Goal: Task Accomplishment & Management: Complete application form

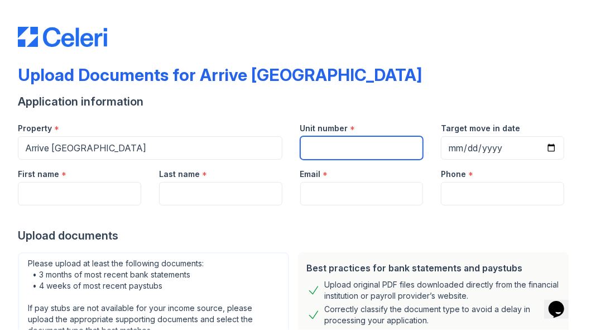
click at [383, 152] on input "Unit number" at bounding box center [361, 147] width 123 height 23
type input "120"
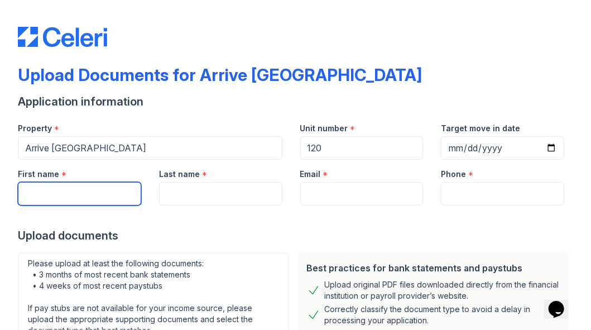
click at [79, 195] on input "First name" at bounding box center [79, 193] width 123 height 23
type input "Autumn"
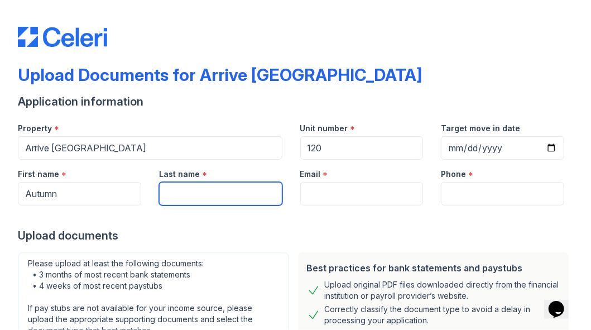
click at [193, 197] on input "Last name" at bounding box center [220, 193] width 123 height 23
type input "Cook"
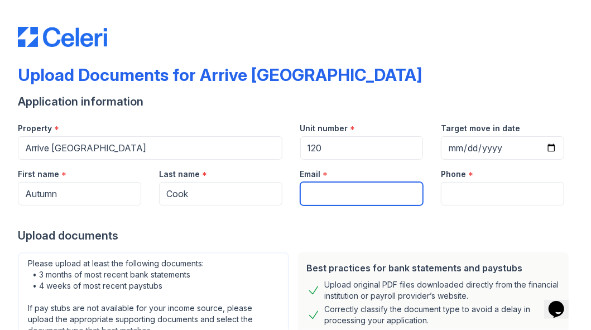
click at [320, 197] on input "Email" at bounding box center [361, 193] width 123 height 23
type input "[EMAIL_ADDRESS][DOMAIN_NAME]"
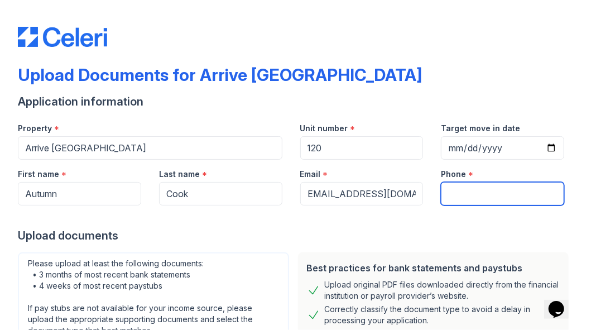
click at [475, 196] on input "Phone" at bounding box center [502, 193] width 123 height 23
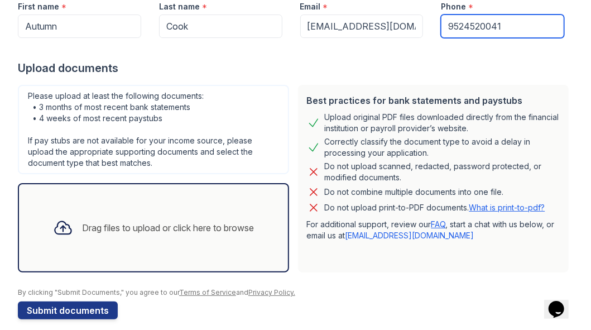
scroll to position [178, 0]
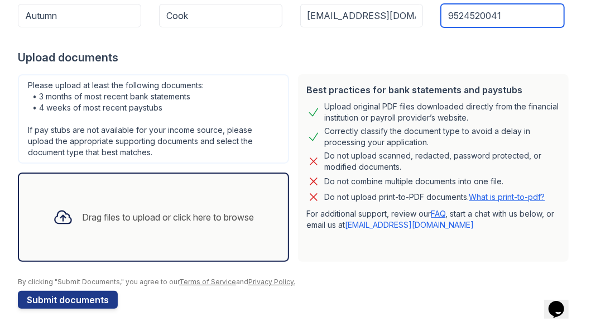
type input "9524520041"
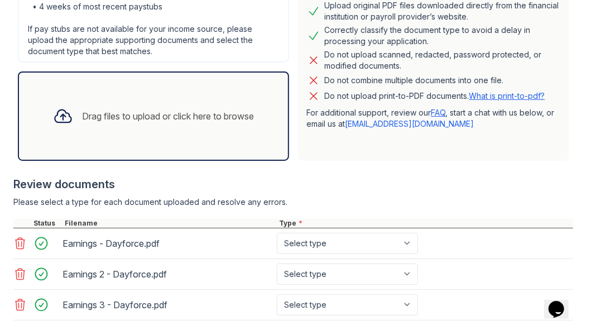
scroll to position [335, 0]
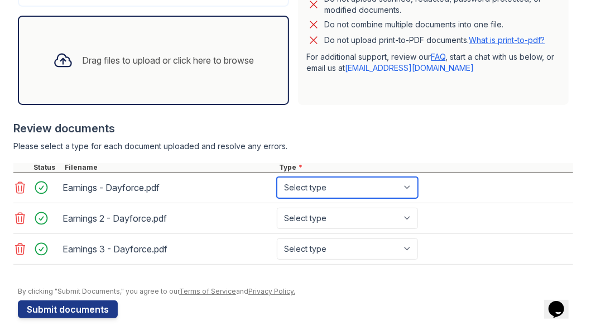
click at [341, 189] on select "Select type Paystub Bank Statement Offer Letter Tax Documents Benefit Award Let…" at bounding box center [347, 187] width 141 height 21
select select "paystub"
click at [277, 177] on select "Select type Paystub Bank Statement Offer Letter Tax Documents Benefit Award Let…" at bounding box center [347, 187] width 141 height 21
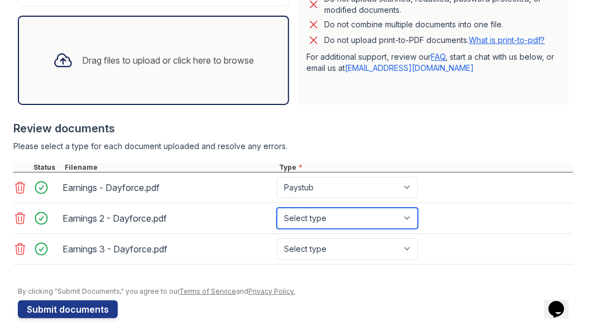
click at [348, 219] on select "Select type Paystub Bank Statement Offer Letter Tax Documents Benefit Award Let…" at bounding box center [347, 218] width 141 height 21
select select "paystub"
click at [277, 208] on select "Select type Paystub Bank Statement Offer Letter Tax Documents Benefit Award Let…" at bounding box center [347, 218] width 141 height 21
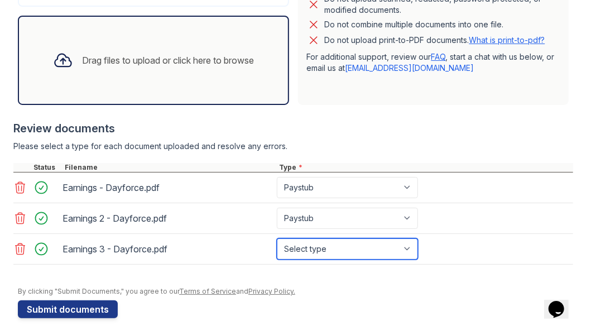
click at [330, 248] on select "Select type Paystub Bank Statement Offer Letter Tax Documents Benefit Award Let…" at bounding box center [347, 248] width 141 height 21
select select "paystub"
click at [277, 238] on select "Select type Paystub Bank Statement Offer Letter Tax Documents Benefit Award Let…" at bounding box center [347, 248] width 141 height 21
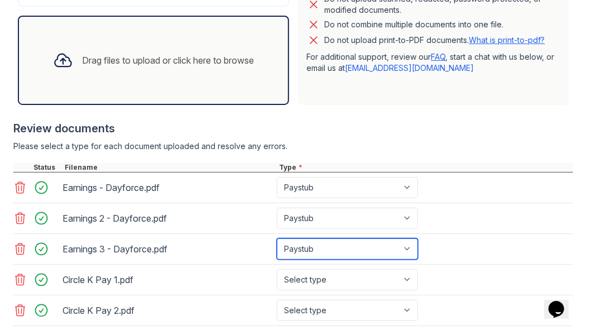
scroll to position [433, 0]
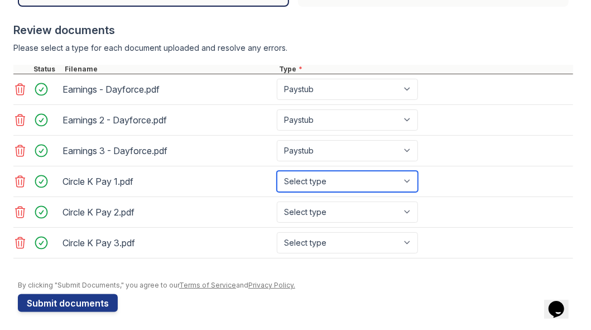
click at [369, 177] on select "Select type Paystub Bank Statement Offer Letter Tax Documents Benefit Award Let…" at bounding box center [347, 181] width 141 height 21
select select "paystub"
click at [277, 171] on select "Select type Paystub Bank Statement Offer Letter Tax Documents Benefit Award Let…" at bounding box center [347, 181] width 141 height 21
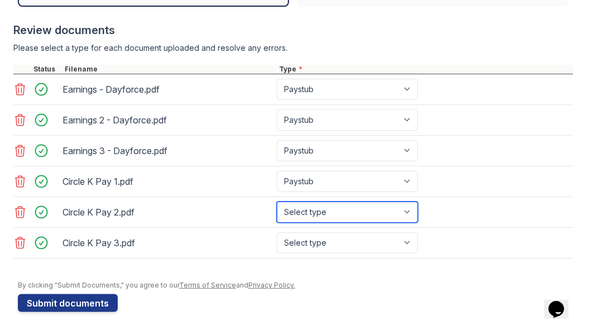
click at [349, 214] on select "Select type Paystub Bank Statement Offer Letter Tax Documents Benefit Award Let…" at bounding box center [347, 211] width 141 height 21
select select "paystub"
click at [277, 201] on select "Select type Paystub Bank Statement Offer Letter Tax Documents Benefit Award Let…" at bounding box center [347, 211] width 141 height 21
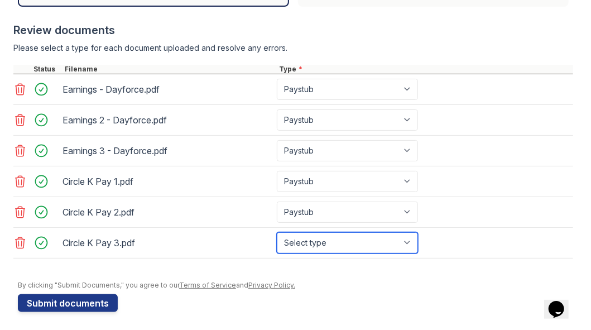
click at [354, 244] on select "Select type Paystub Bank Statement Offer Letter Tax Documents Benefit Award Let…" at bounding box center [347, 242] width 141 height 21
select select "paystub"
click at [277, 232] on select "Select type Paystub Bank Statement Offer Letter Tax Documents Benefit Award Let…" at bounding box center [347, 242] width 141 height 21
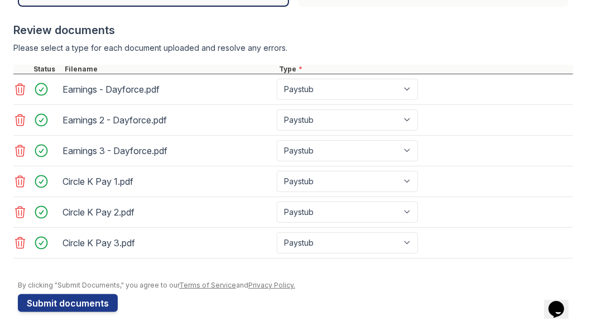
click at [399, 37] on div "Review documents Please select a type for each document uploaded and resolve an…" at bounding box center [293, 140] width 560 height 258
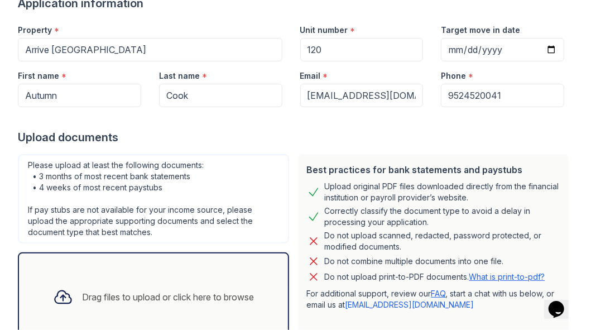
scroll to position [112, 0]
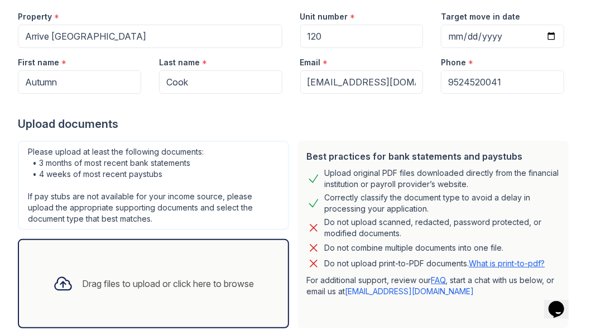
drag, startPoint x: 302, startPoint y: 100, endPoint x: 591, endPoint y: 117, distance: 288.9
click at [590, 117] on html "Upload Documents for Arrive [GEOGRAPHIC_DATA] Application information Property …" at bounding box center [295, 165] width 591 height 330
click at [225, 129] on div "Upload documents" at bounding box center [295, 124] width 555 height 16
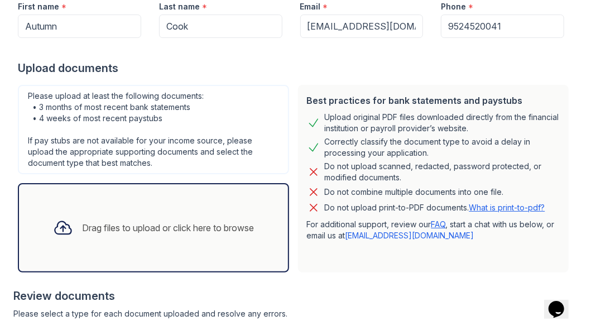
click at [459, 64] on div "Upload documents" at bounding box center [295, 68] width 555 height 16
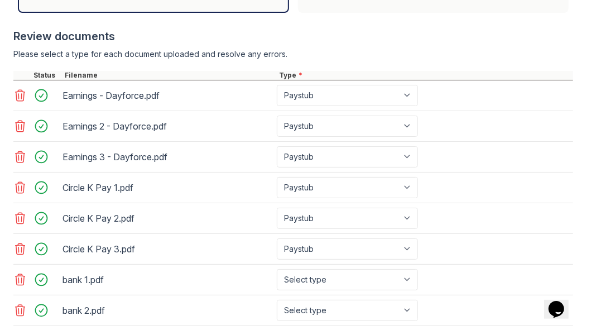
scroll to position [489, 0]
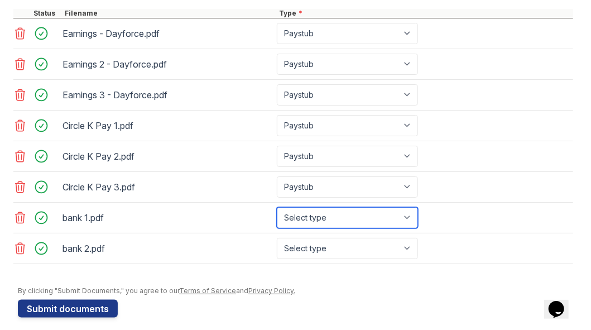
click at [302, 210] on select "Select type Paystub Bank Statement Offer Letter Tax Documents Benefit Award Let…" at bounding box center [347, 217] width 141 height 21
select select "bank_statement"
click at [277, 207] on select "Select type Paystub Bank Statement Offer Letter Tax Documents Benefit Award Let…" at bounding box center [347, 217] width 141 height 21
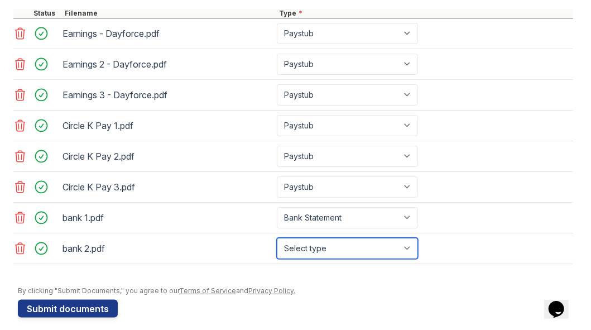
click at [293, 246] on select "Select type Paystub Bank Statement Offer Letter Tax Documents Benefit Award Let…" at bounding box center [347, 248] width 141 height 21
select select "bank_statement"
click at [277, 238] on select "Select type Paystub Bank Statement Offer Letter Tax Documents Benefit Award Let…" at bounding box center [347, 248] width 141 height 21
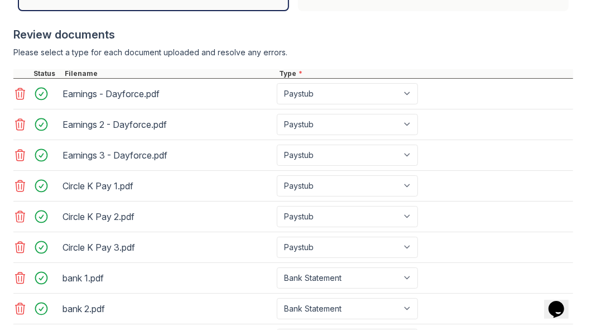
scroll to position [523, 0]
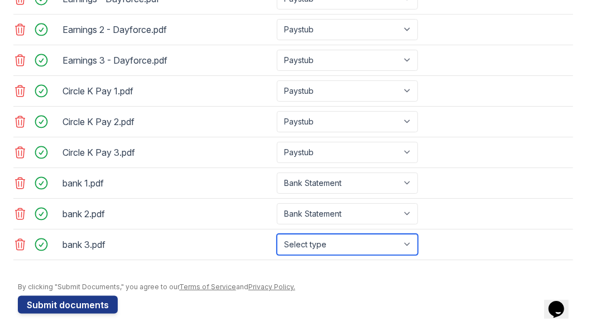
click at [333, 240] on select "Select type Paystub Bank Statement Offer Letter Tax Documents Benefit Award Let…" at bounding box center [347, 244] width 141 height 21
select select "bank_statement"
click at [277, 234] on select "Select type Paystub Bank Statement Offer Letter Tax Documents Benefit Award Let…" at bounding box center [347, 244] width 141 height 21
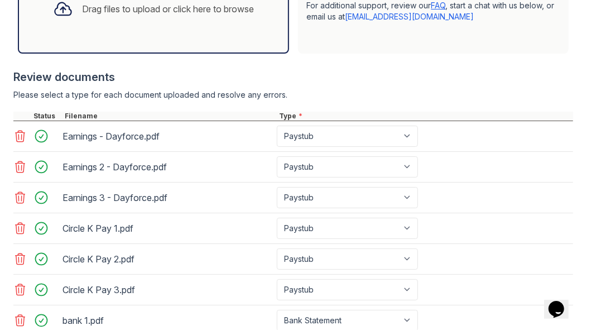
scroll to position [412, 0]
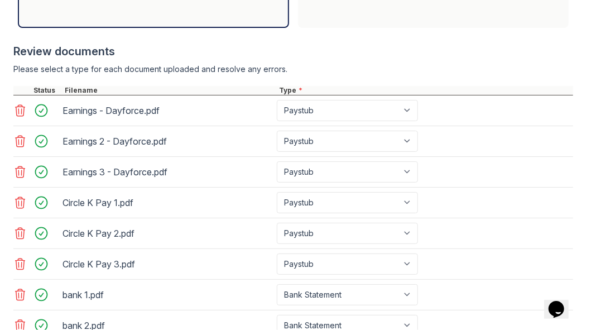
click at [18, 200] on icon at bounding box center [19, 202] width 13 height 13
click at [20, 203] on icon at bounding box center [19, 202] width 13 height 13
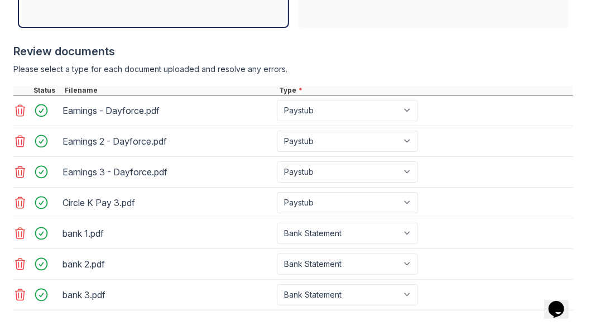
click at [21, 203] on icon at bounding box center [19, 202] width 13 height 13
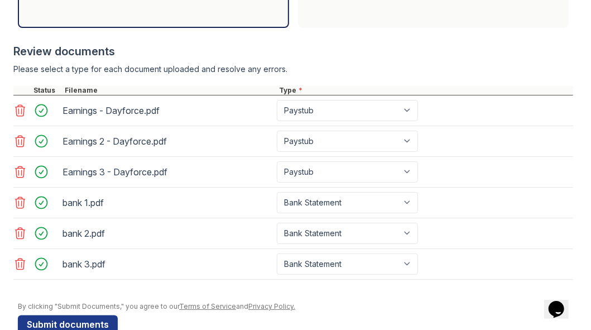
click at [21, 203] on icon at bounding box center [19, 202] width 13 height 13
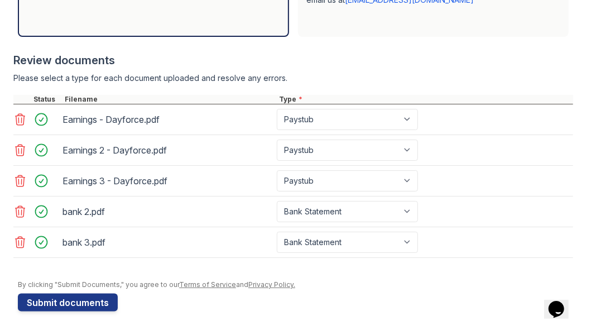
click at [21, 206] on icon at bounding box center [20, 211] width 9 height 11
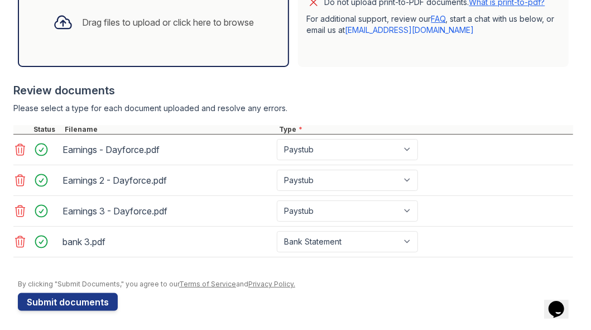
click at [17, 239] on icon at bounding box center [19, 241] width 13 height 13
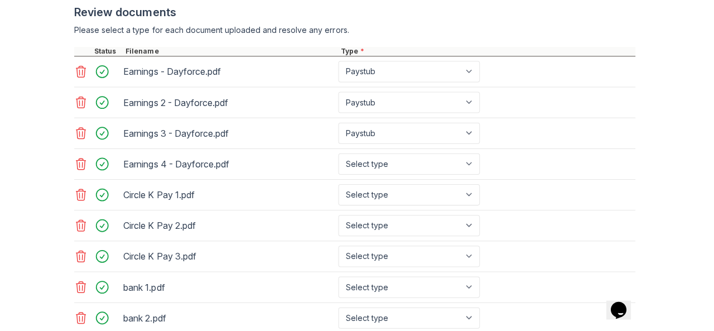
scroll to position [507, 0]
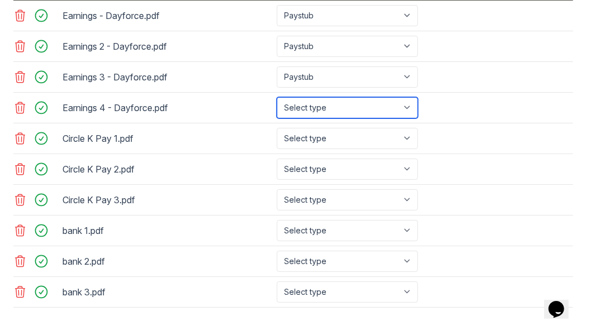
click at [342, 104] on select "Select type Paystub Bank Statement Offer Letter Tax Documents Benefit Award Let…" at bounding box center [347, 107] width 141 height 21
select select "paystub"
click at [277, 97] on select "Select type Paystub Bank Statement Offer Letter Tax Documents Benefit Award Let…" at bounding box center [347, 107] width 141 height 21
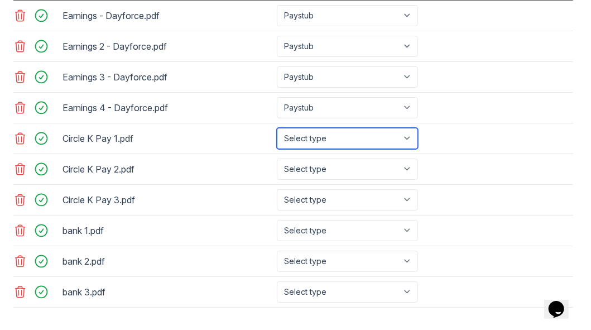
click at [319, 137] on select "Select type Paystub Bank Statement Offer Letter Tax Documents Benefit Award Let…" at bounding box center [347, 138] width 141 height 21
select select "paystub"
click at [277, 128] on select "Select type Paystub Bank Statement Offer Letter Tax Documents Benefit Award Let…" at bounding box center [347, 138] width 141 height 21
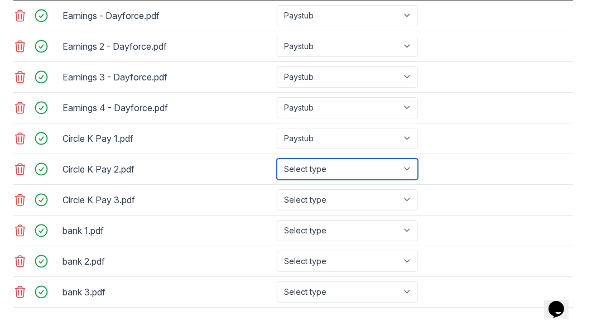
click at [309, 175] on select "Select type Paystub Bank Statement Offer Letter Tax Documents Benefit Award Let…" at bounding box center [347, 168] width 141 height 21
select select "bank_statement"
click at [277, 158] on select "Select type Paystub Bank Statement Offer Letter Tax Documents Benefit Award Let…" at bounding box center [347, 168] width 141 height 21
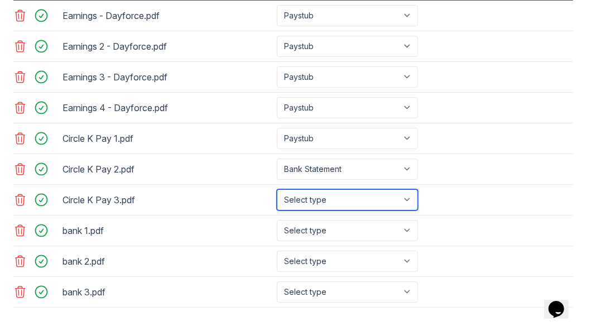
click at [317, 197] on select "Select type Paystub Bank Statement Offer Letter Tax Documents Benefit Award Let…" at bounding box center [347, 199] width 141 height 21
select select "paystub"
click at [277, 189] on select "Select type Paystub Bank Statement Offer Letter Tax Documents Benefit Award Let…" at bounding box center [347, 199] width 141 height 21
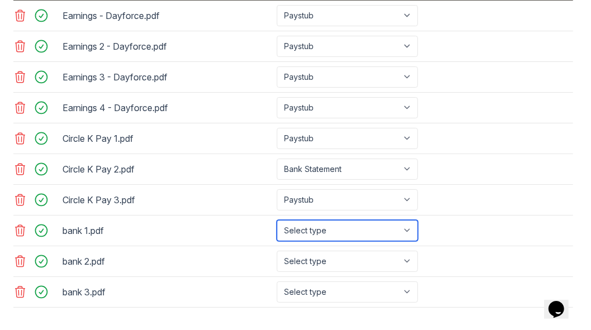
click at [313, 230] on select "Select type Paystub Bank Statement Offer Letter Tax Documents Benefit Award Let…" at bounding box center [347, 230] width 141 height 21
select select "bank_statement"
click at [277, 220] on select "Select type Paystub Bank Statement Offer Letter Tax Documents Benefit Award Let…" at bounding box center [347, 230] width 141 height 21
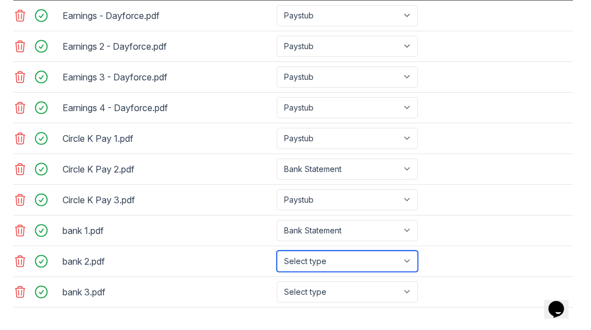
click at [331, 251] on select "Select type Paystub Bank Statement Offer Letter Tax Documents Benefit Award Let…" at bounding box center [347, 261] width 141 height 21
select select "bank_statement"
click at [277, 251] on select "Select type Paystub Bank Statement Offer Letter Tax Documents Benefit Award Let…" at bounding box center [347, 261] width 141 height 21
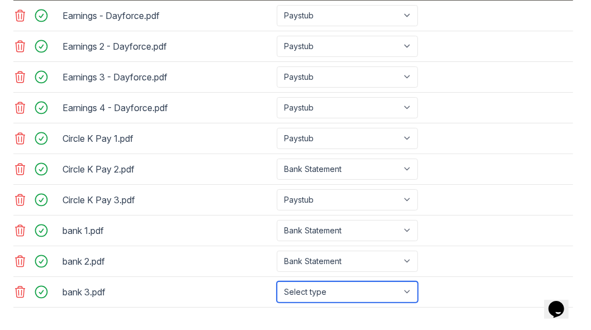
drag, startPoint x: 319, startPoint y: 286, endPoint x: 318, endPoint y: 276, distance: 10.1
click at [319, 284] on select "Select type Paystub Bank Statement Offer Letter Tax Documents Benefit Award Let…" at bounding box center [347, 291] width 141 height 21
select select "bank_statement"
click at [277, 281] on select "Select type Paystub Bank Statement Offer Letter Tax Documents Benefit Award Let…" at bounding box center [347, 291] width 141 height 21
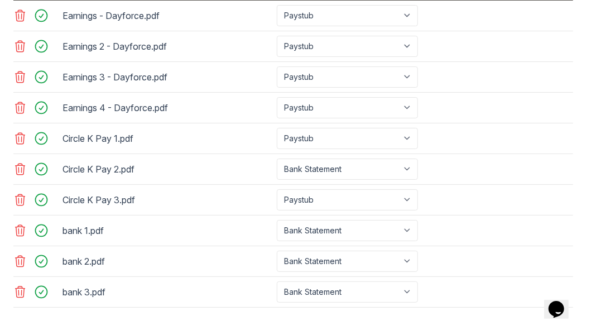
click at [338, 307] on div at bounding box center [293, 312] width 560 height 11
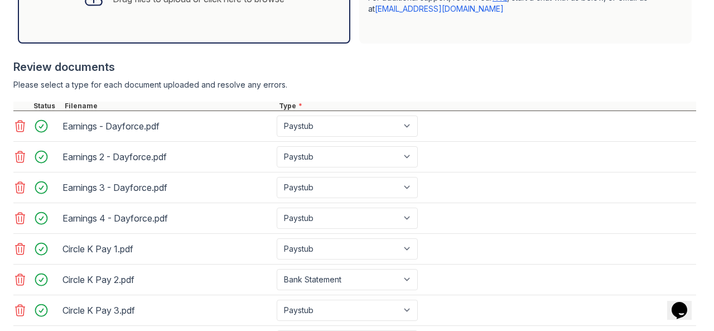
scroll to position [441, 0]
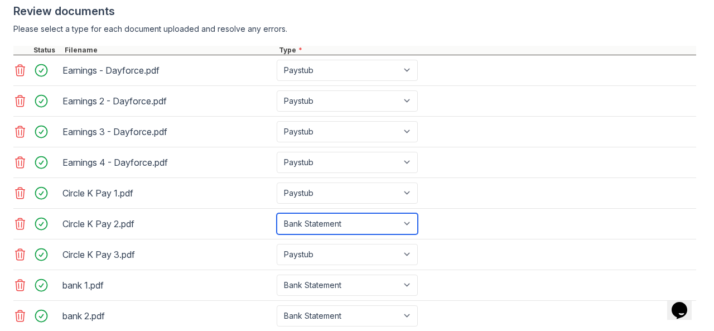
click at [313, 234] on select "Select type Paystub Bank Statement Offer Letter Tax Documents Benefit Award Let…" at bounding box center [347, 223] width 141 height 21
select select "paystub"
click at [277, 220] on select "Select type Paystub Bank Statement Offer Letter Tax Documents Benefit Award Let…" at bounding box center [347, 223] width 141 height 21
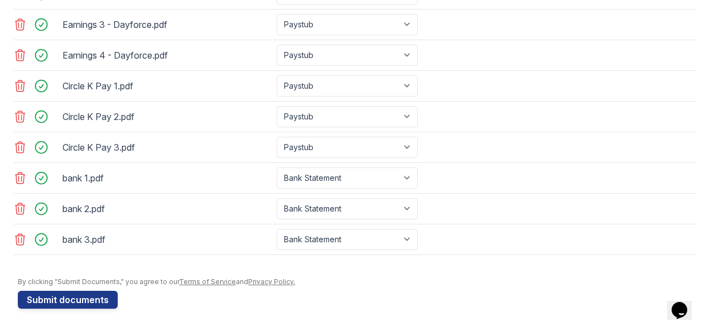
click at [62, 303] on button "Submit documents" at bounding box center [68, 300] width 100 height 18
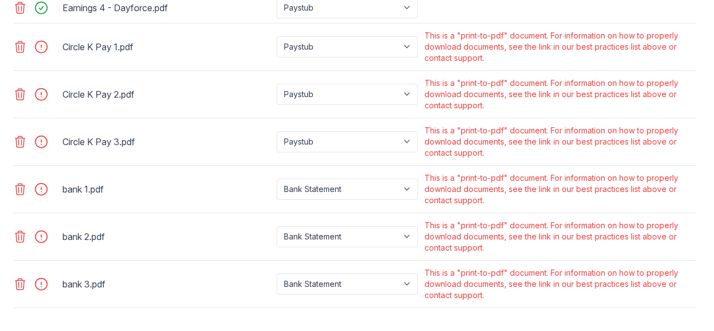
scroll to position [630, 0]
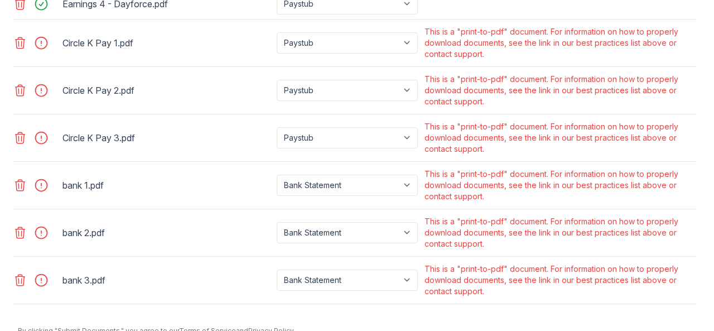
click at [21, 287] on icon at bounding box center [19, 279] width 13 height 13
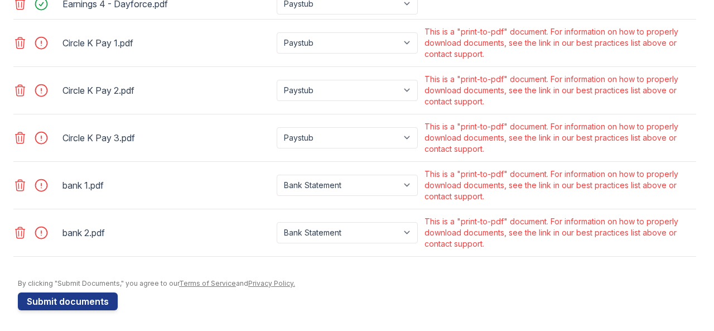
click at [23, 239] on icon at bounding box center [19, 232] width 13 height 13
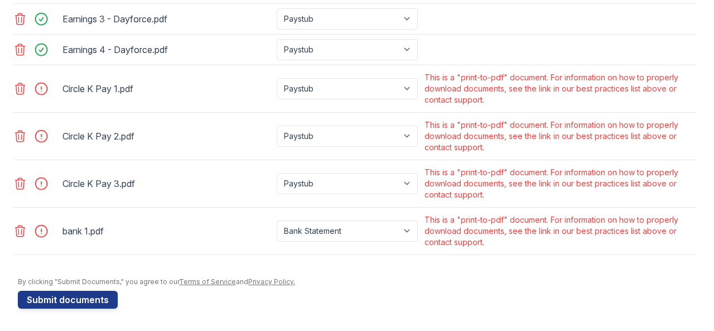
scroll to position [591, 0]
click at [21, 233] on icon at bounding box center [20, 230] width 9 height 11
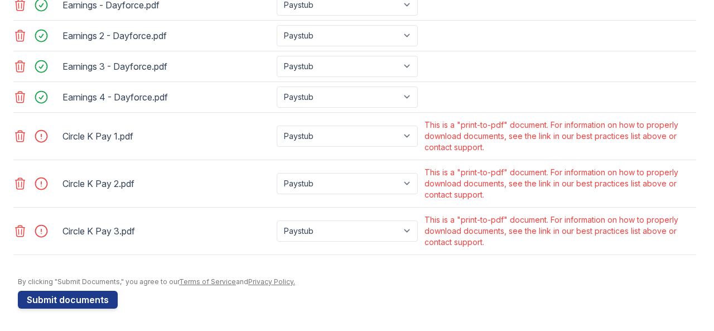
drag, startPoint x: 19, startPoint y: 232, endPoint x: 18, endPoint y: 211, distance: 20.7
click at [19, 230] on icon at bounding box center [19, 230] width 13 height 13
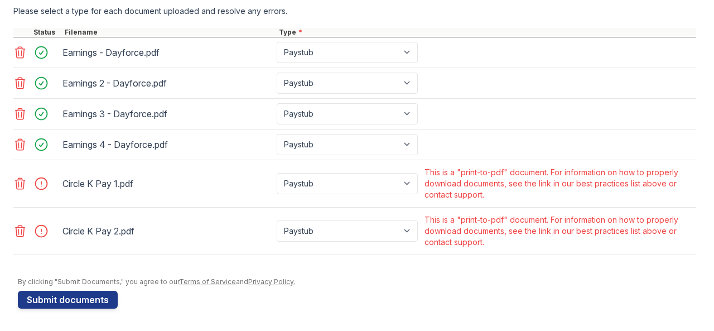
scroll to position [497, 0]
click at [18, 240] on div at bounding box center [36, 231] width 47 height 38
click at [20, 225] on icon at bounding box center [19, 230] width 13 height 13
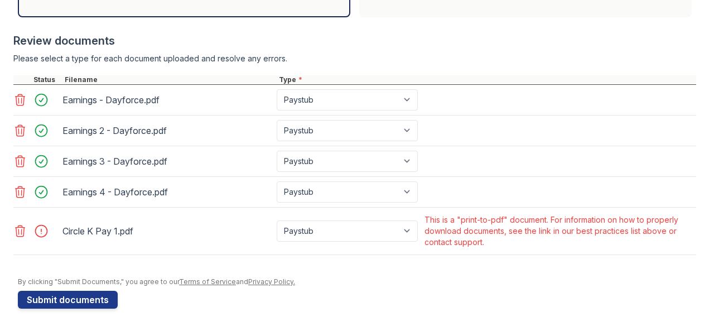
scroll to position [450, 0]
click at [17, 233] on icon at bounding box center [20, 230] width 9 height 11
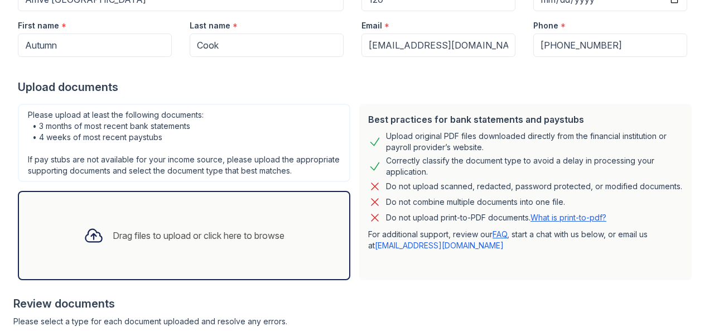
scroll to position [0, 0]
